Goal: Task Accomplishment & Management: Manage account settings

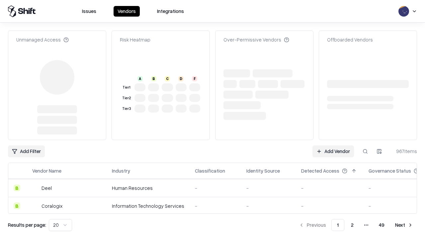
click at [333, 146] on link "Add Vendor" at bounding box center [334, 152] width 42 height 12
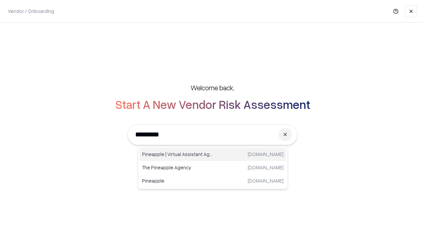
click at [213, 155] on div "Pineapple | Virtual Assistant Agency [DOMAIN_NAME]" at bounding box center [213, 154] width 147 height 13
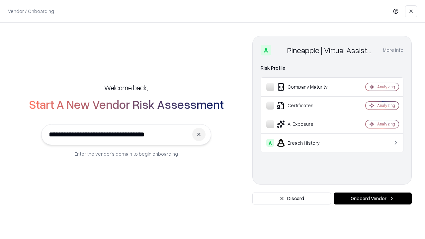
type input "**********"
click at [373, 199] on button "Onboard Vendor" at bounding box center [373, 199] width 78 height 12
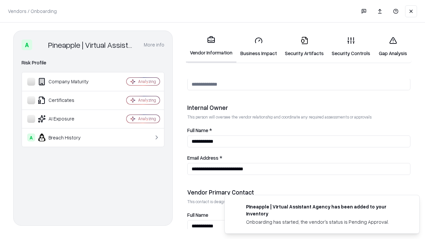
scroll to position [344, 0]
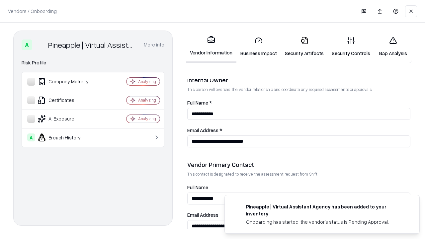
click at [259, 47] on link "Business Impact" at bounding box center [259, 46] width 45 height 31
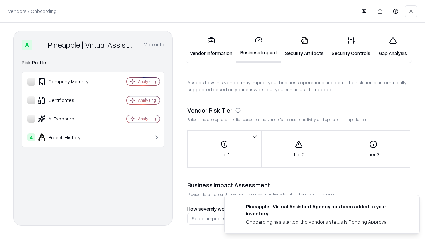
click at [393, 47] on link "Gap Analysis" at bounding box center [394, 46] width 38 height 31
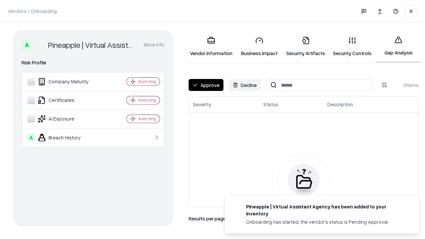
click at [206, 85] on button "Approve" at bounding box center [206, 85] width 35 height 12
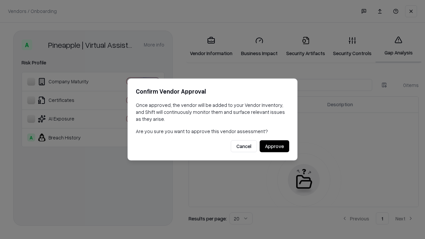
click at [274, 146] on button "Approve" at bounding box center [275, 147] width 30 height 12
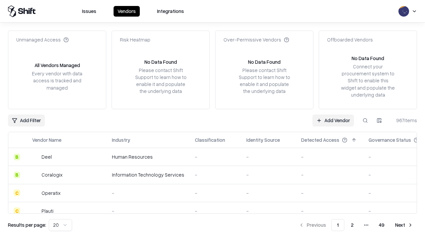
type input "**********"
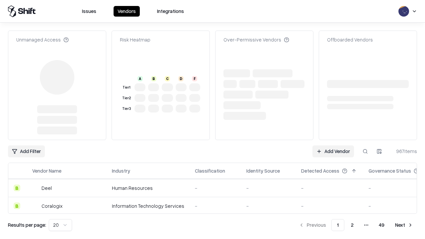
click at [333, 146] on link "Add Vendor" at bounding box center [334, 152] width 42 height 12
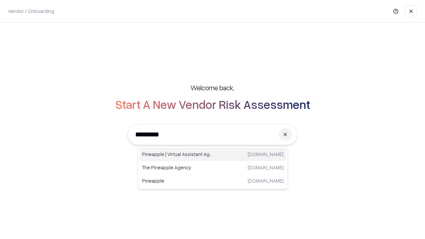
click at [213, 155] on div "Pineapple | Virtual Assistant Agency [DOMAIN_NAME]" at bounding box center [213, 154] width 147 height 13
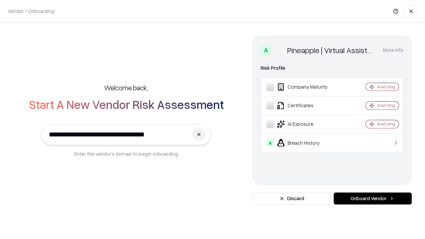
type input "**********"
click at [373, 199] on button "Onboard Vendor" at bounding box center [373, 199] width 78 height 12
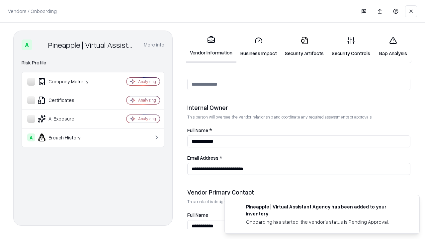
scroll to position [344, 0]
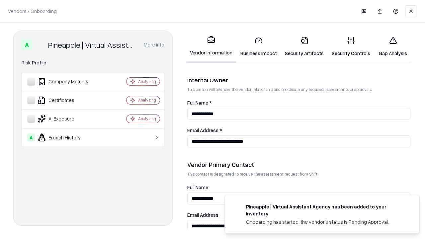
click at [393, 47] on link "Gap Analysis" at bounding box center [394, 46] width 38 height 31
